Goal: Find specific page/section: Find specific page/section

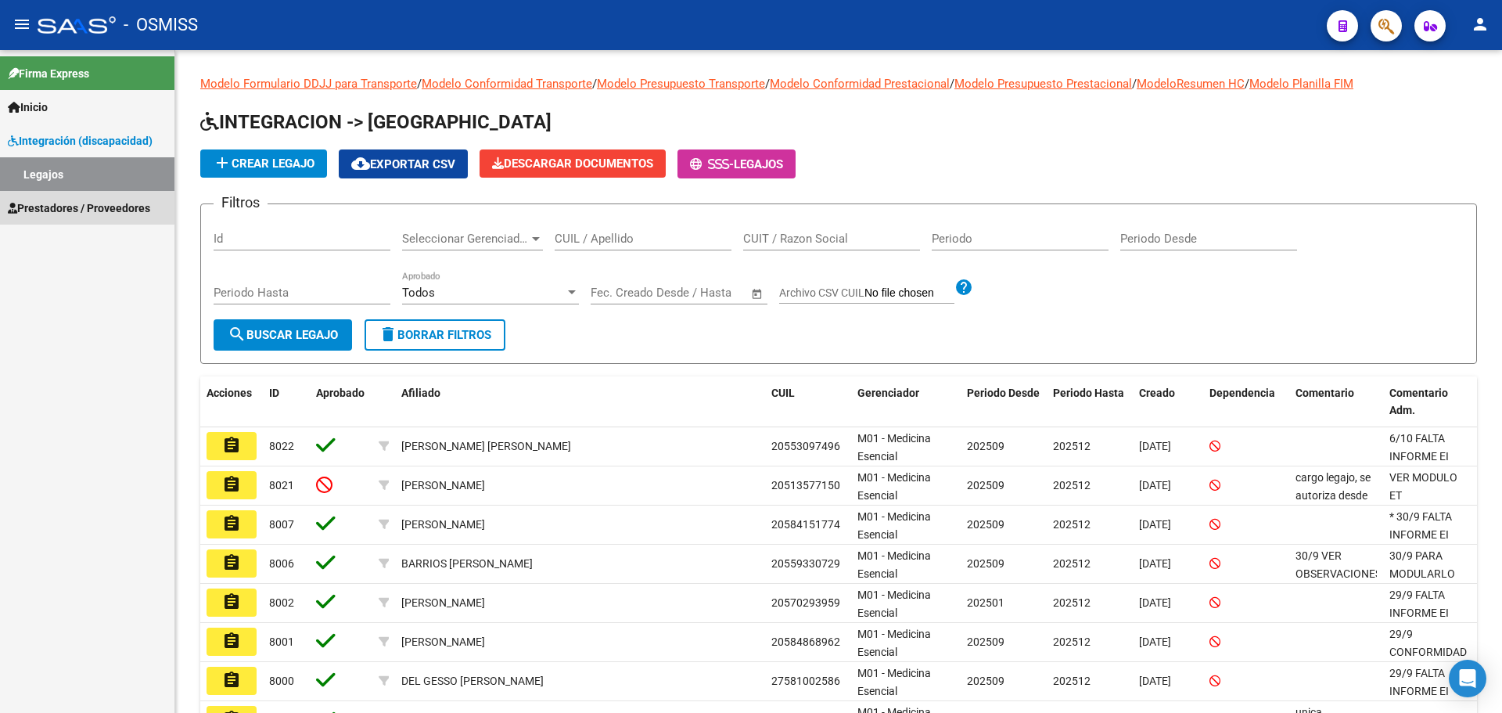
click at [76, 207] on span "Prestadores / Proveedores" at bounding box center [79, 207] width 142 height 17
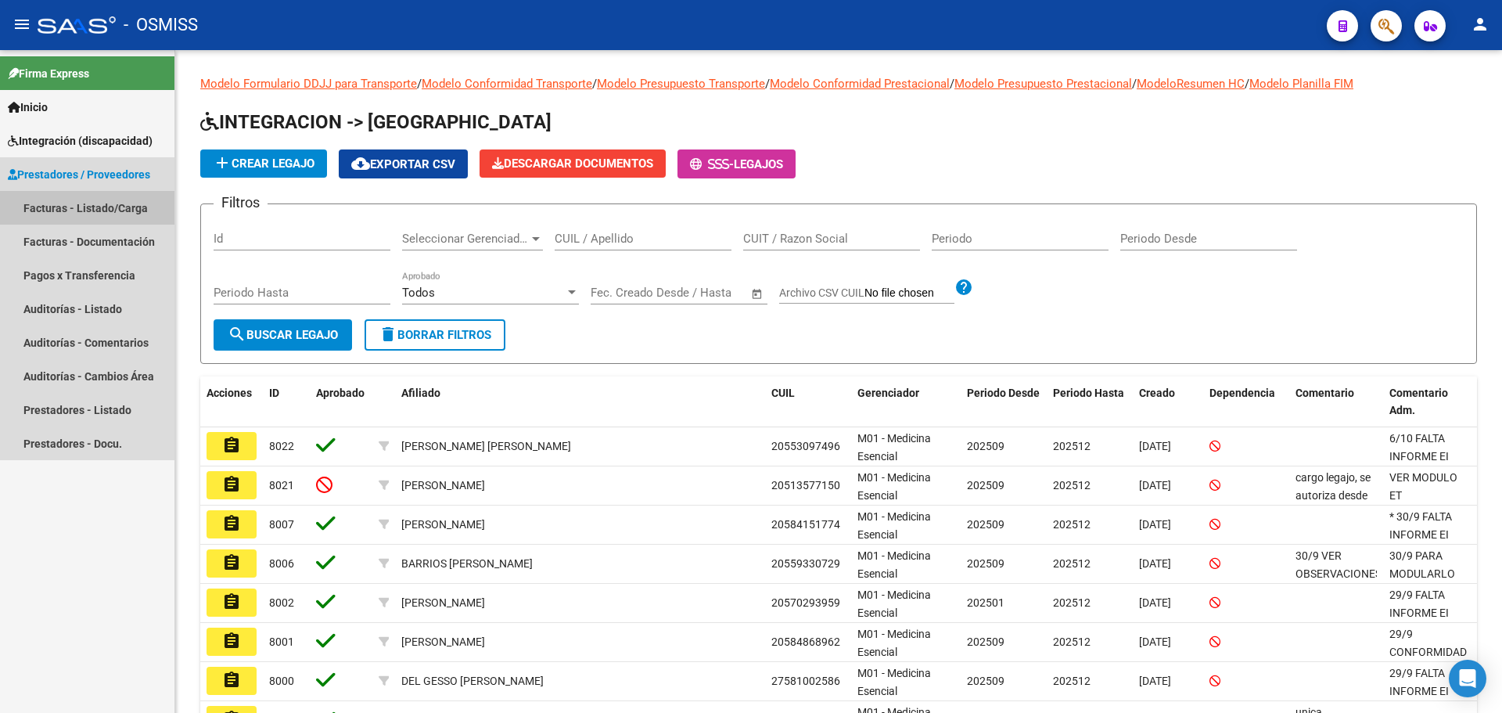
click at [105, 208] on link "Facturas - Listado/Carga" at bounding box center [87, 208] width 174 height 34
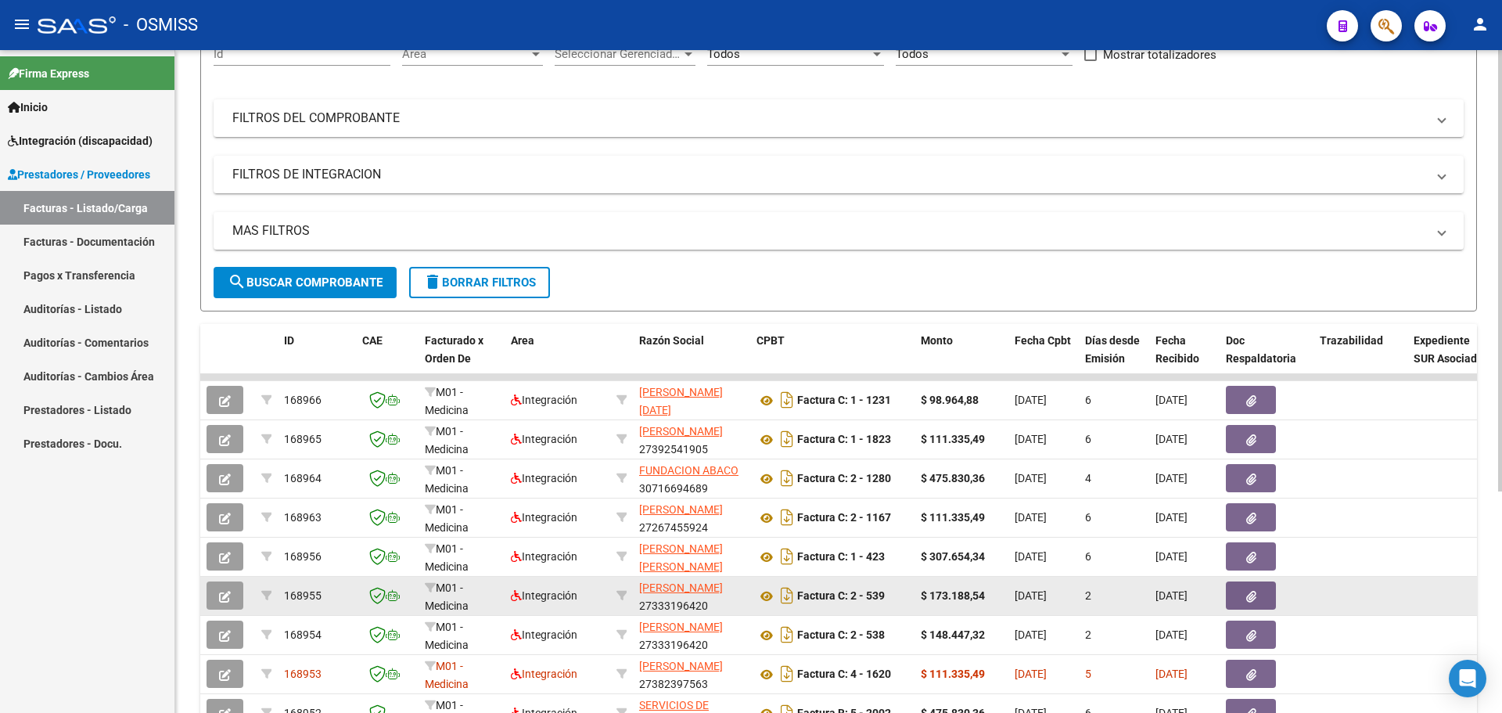
scroll to position [313, 0]
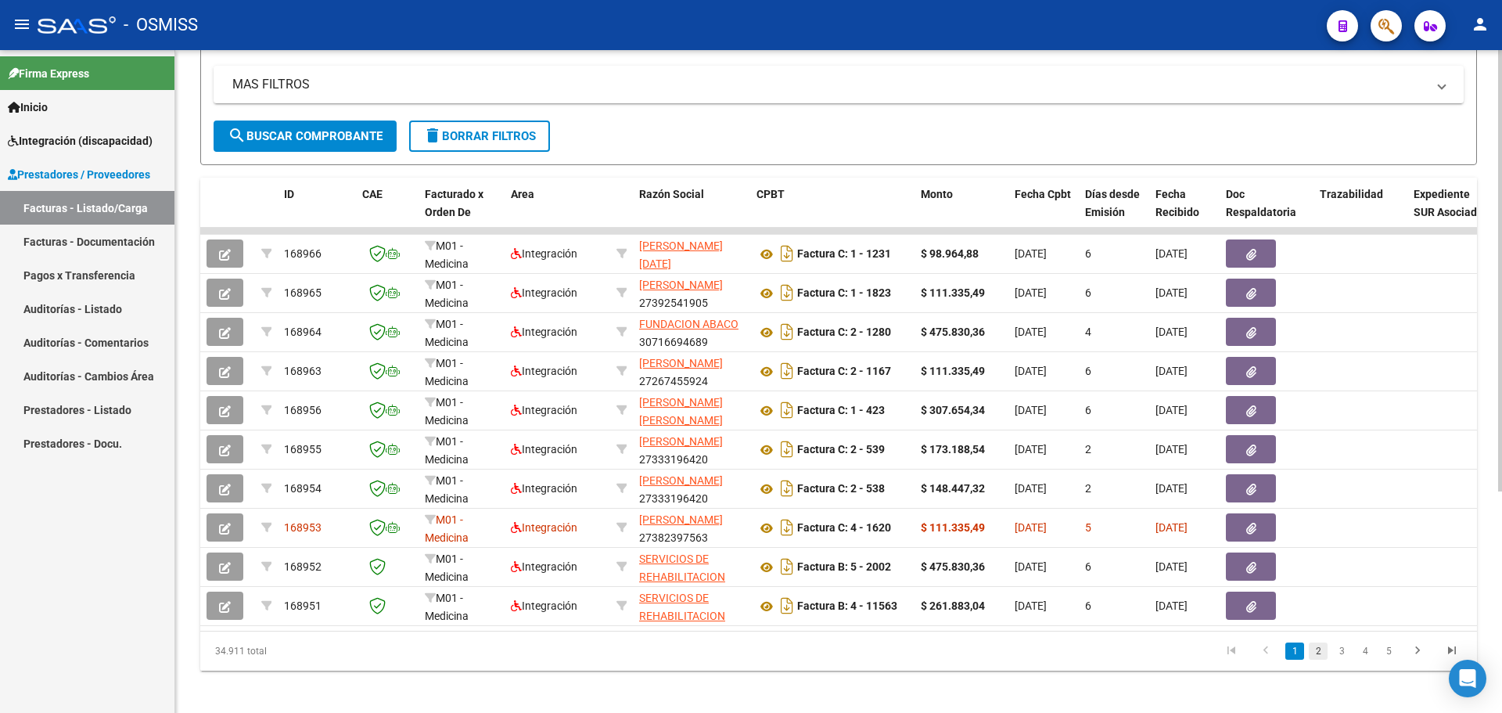
click at [1313, 659] on link "2" at bounding box center [1318, 650] width 19 height 17
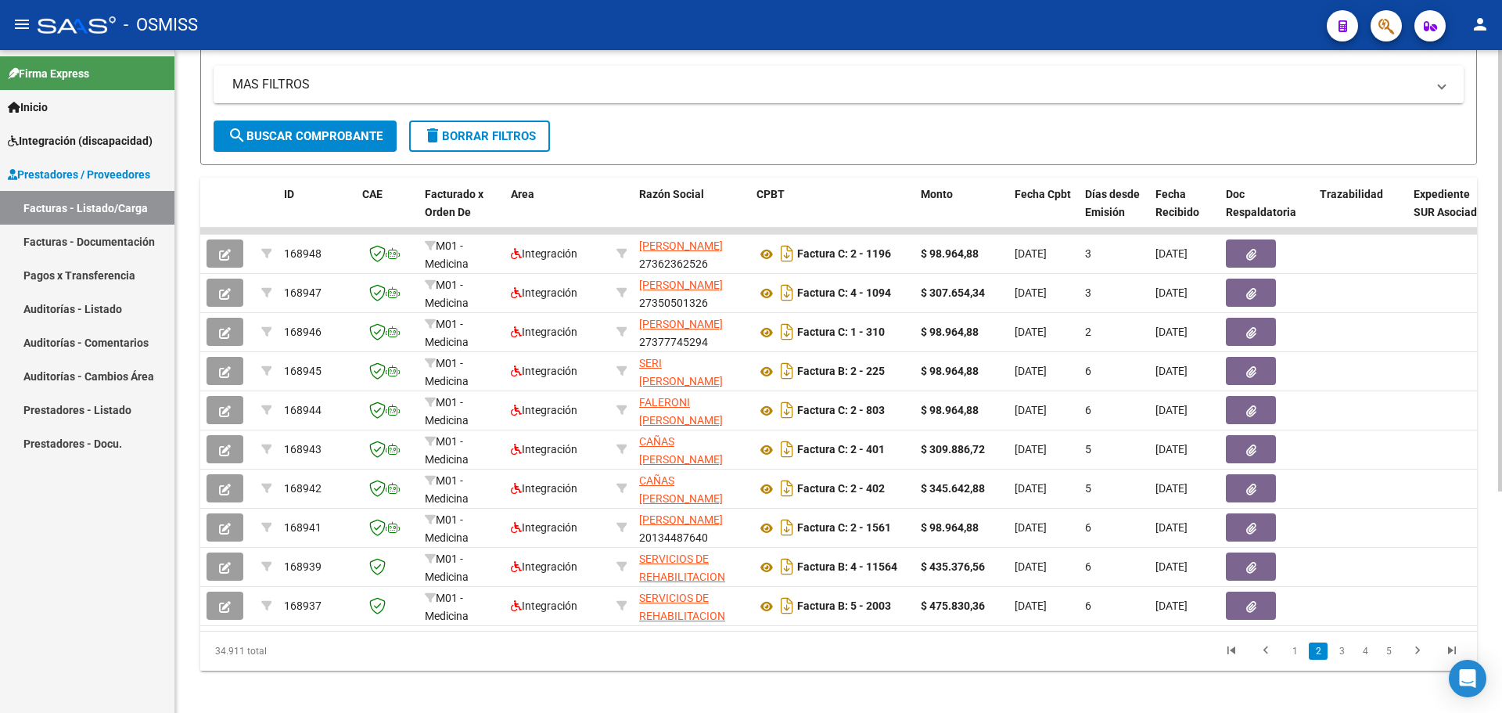
click at [60, 169] on span "Prestadores / Proveedores" at bounding box center [79, 174] width 142 height 17
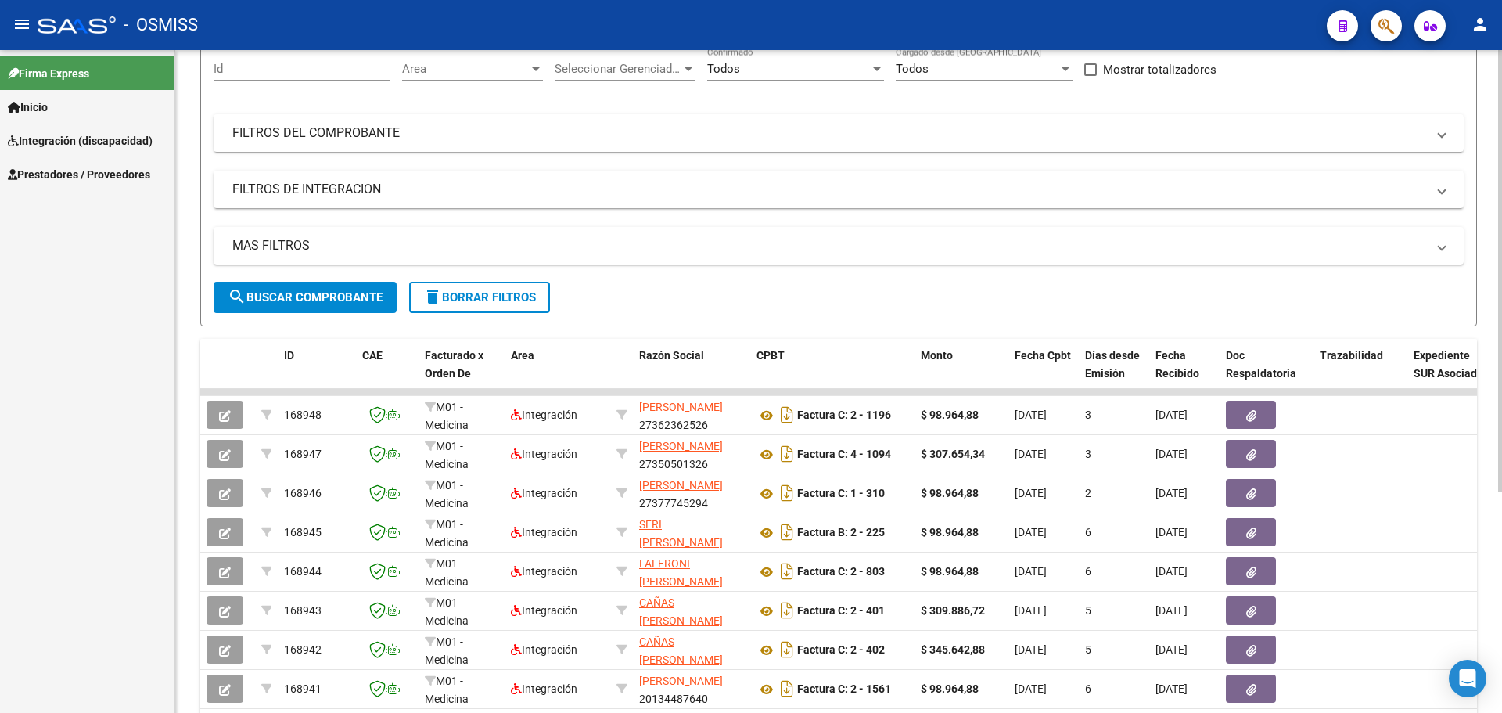
scroll to position [0, 0]
